Goal: Find specific page/section

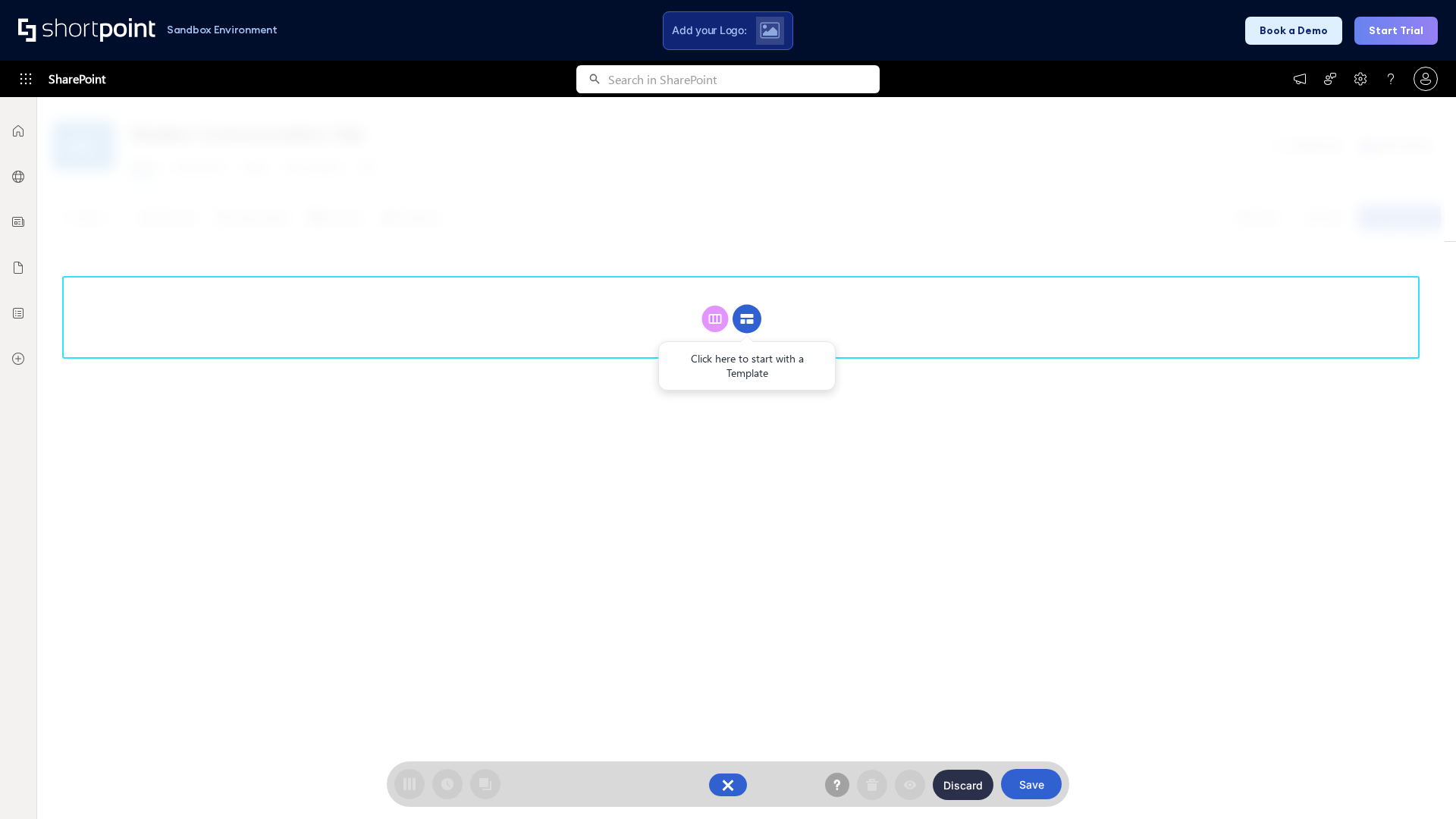
click at [747, 319] on circle at bounding box center [747, 319] width 29 height 29
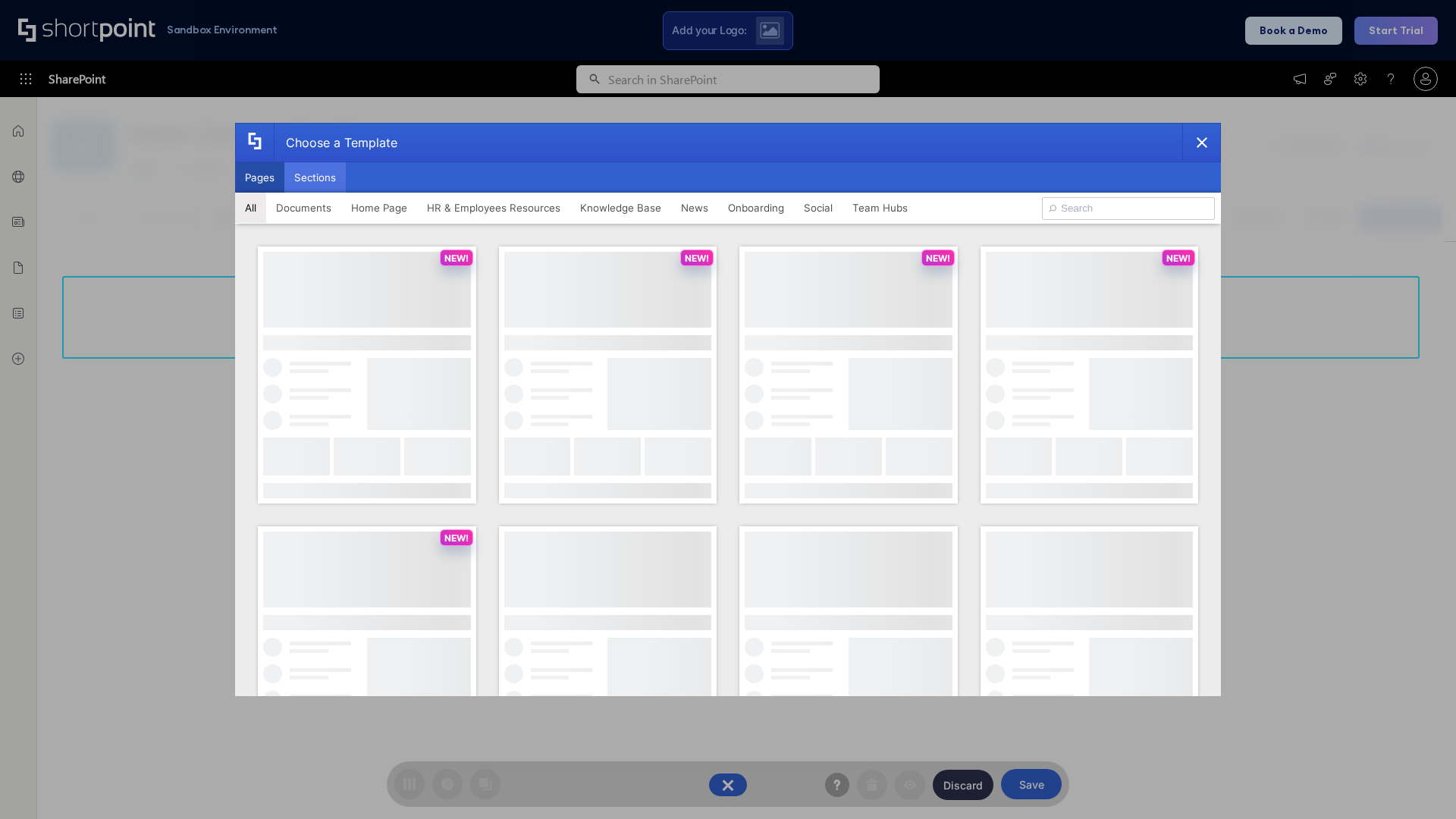
click at [315, 177] on button "Sections" at bounding box center [315, 177] width 61 height 31
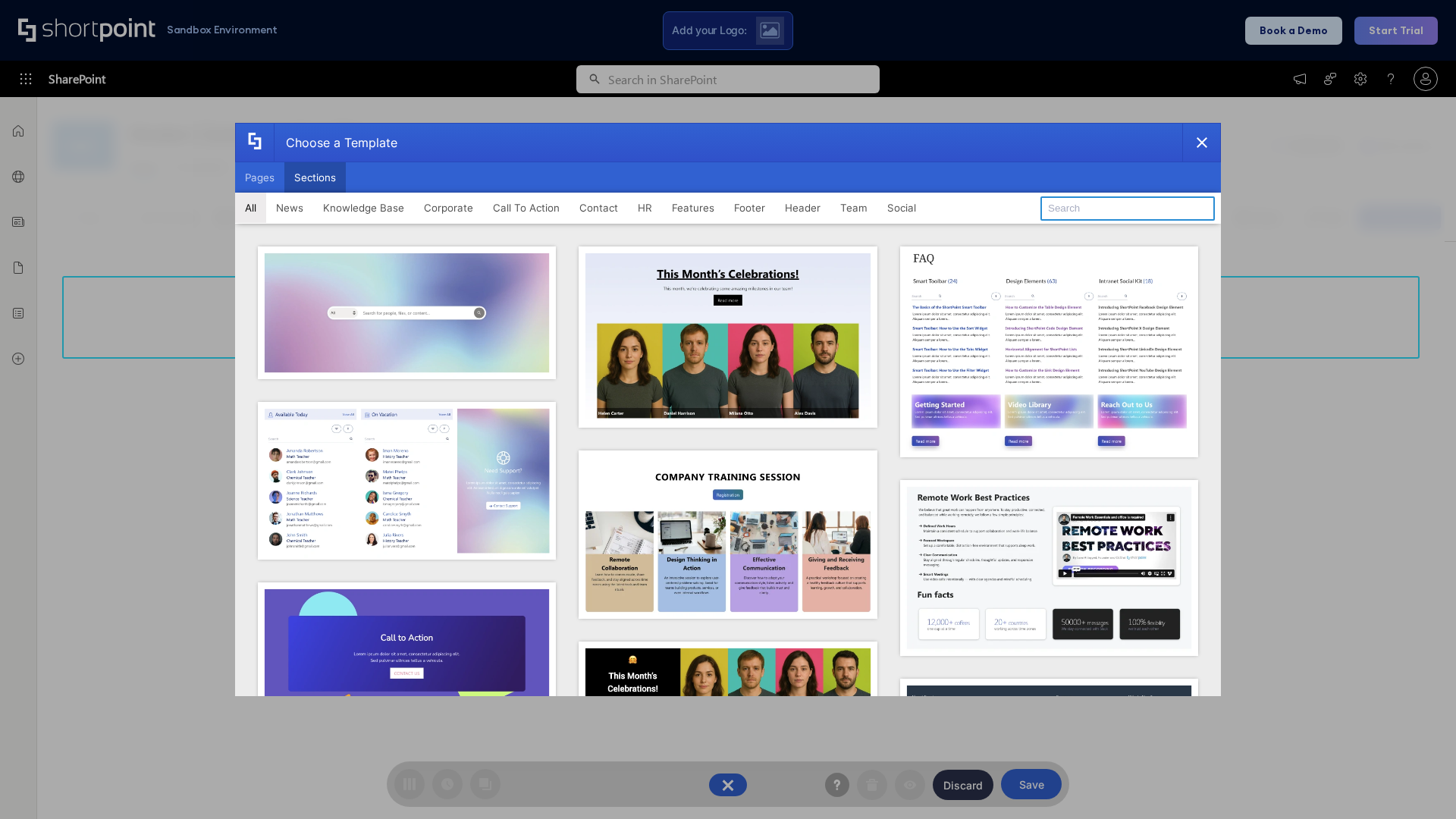
type input "FAQ 4"
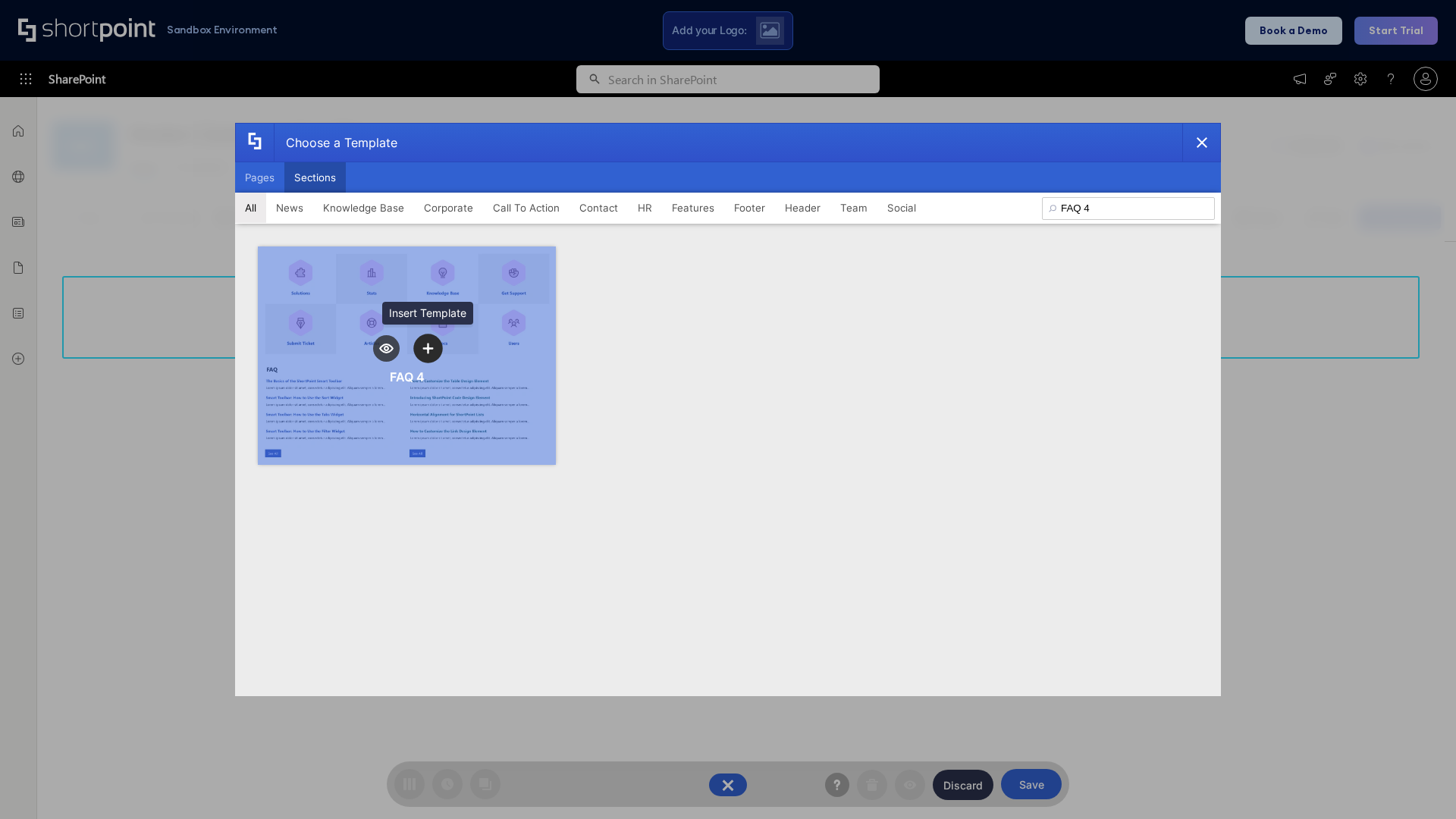
click at [427, 348] on icon "template selector" at bounding box center [427, 348] width 10 height 10
